Goal: Task Accomplishment & Management: Manage account settings

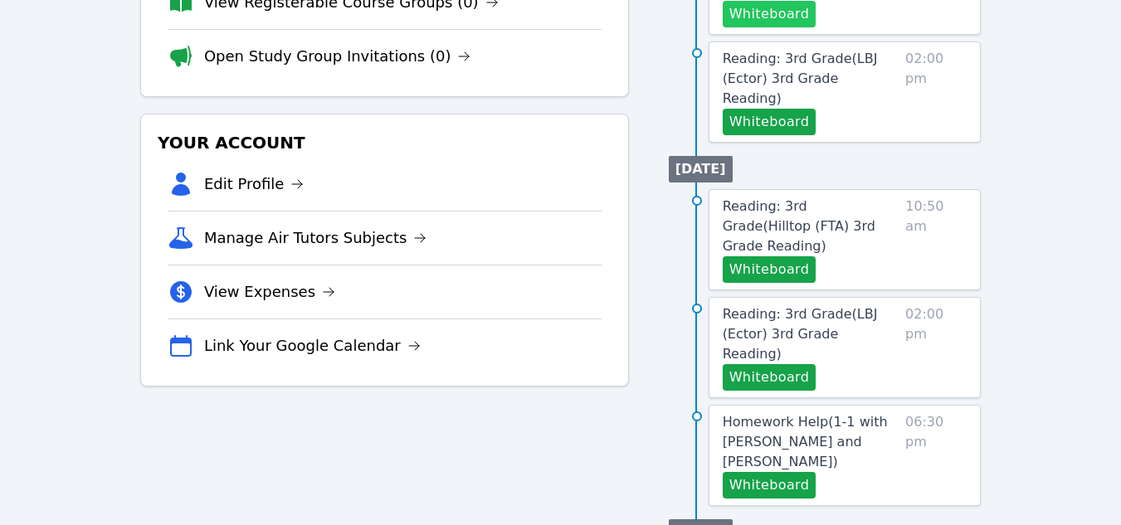
scroll to position [380, 0]
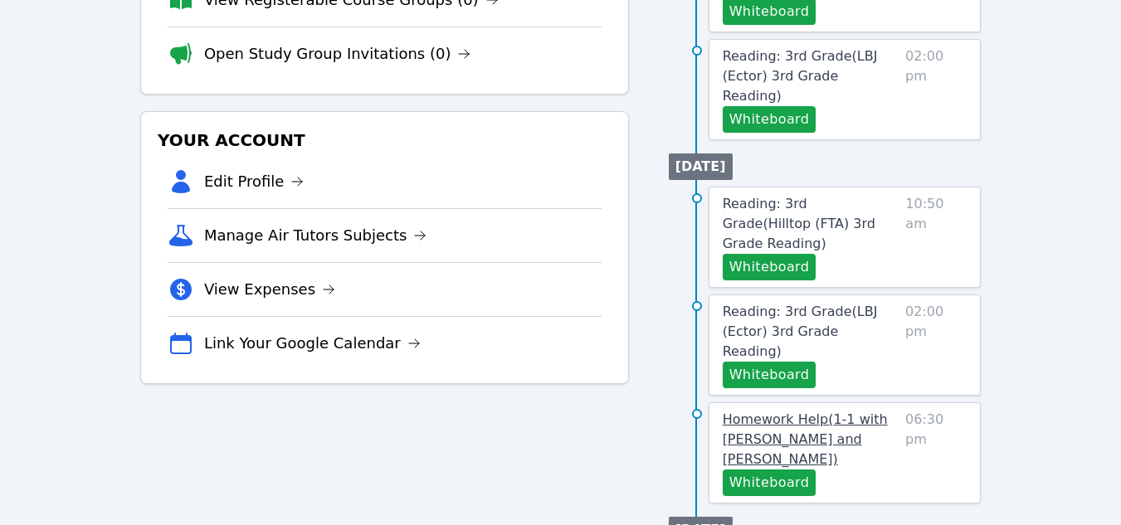
click at [776, 410] on link "Homework Help ( 1-1 with Anatolii Martynenko and Melissa Obichukwu )" at bounding box center [811, 440] width 176 height 60
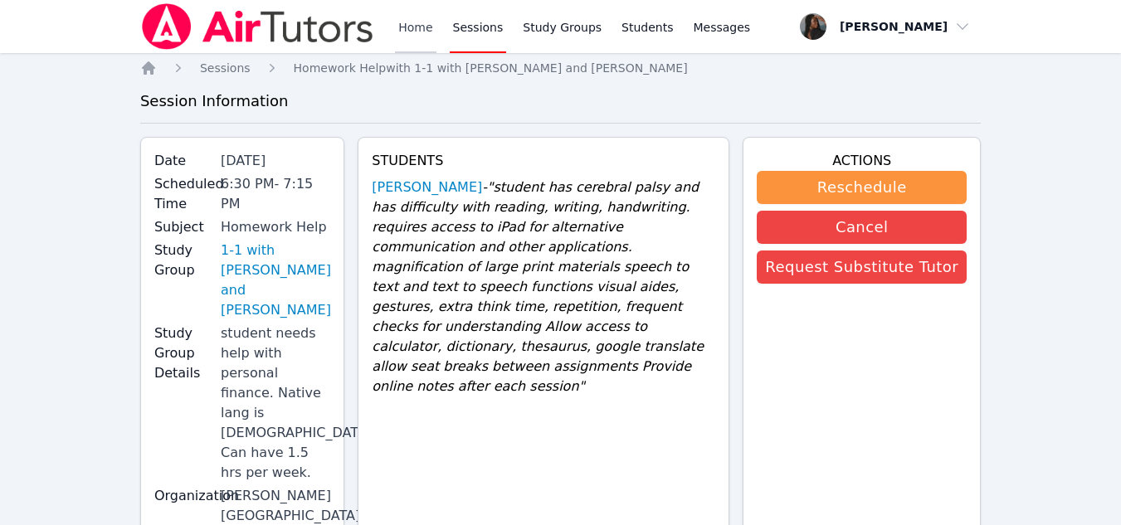
click at [417, 37] on link "Home" at bounding box center [415, 26] width 41 height 53
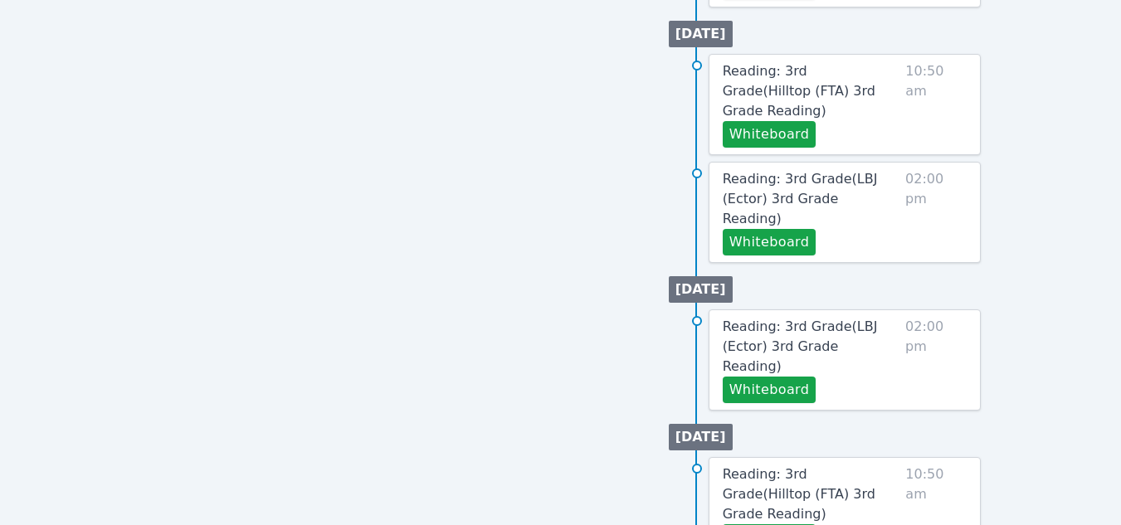
scroll to position [878, 0]
